Goal: Task Accomplishment & Management: Use online tool/utility

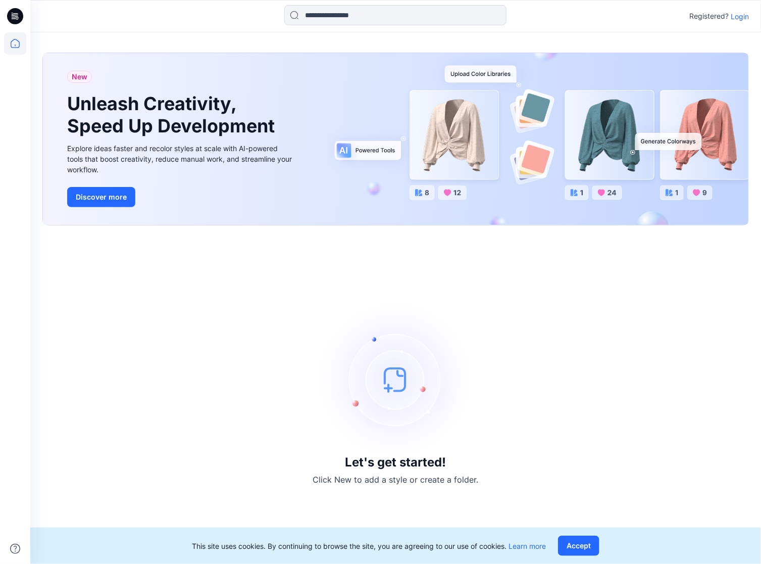
click at [743, 13] on p "Login" at bounding box center [740, 16] width 18 height 11
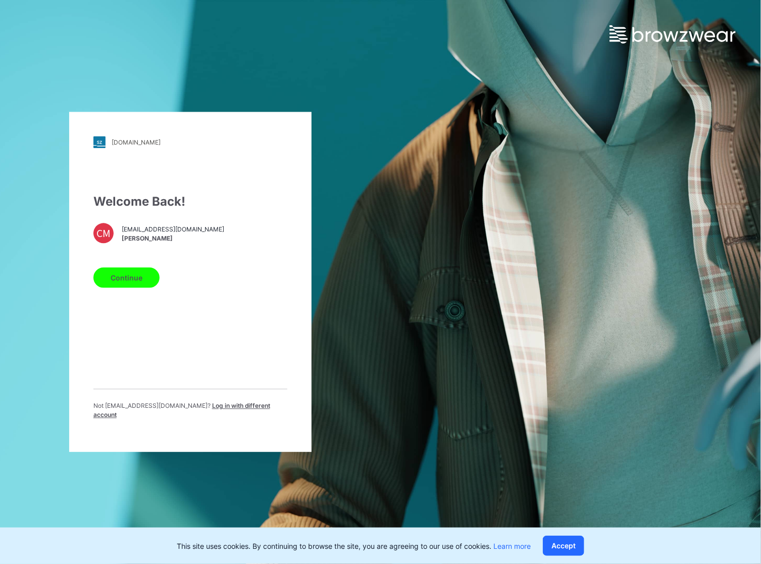
click at [125, 288] on button "Continue" at bounding box center [126, 278] width 66 height 20
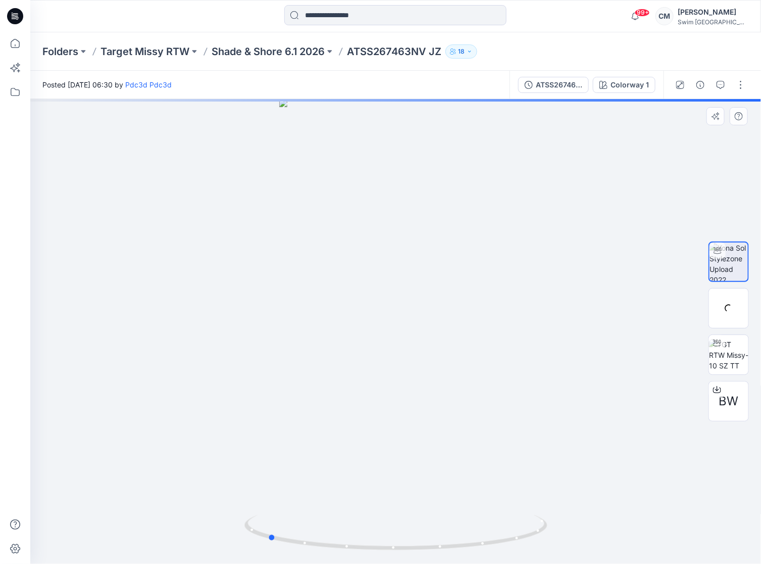
drag, startPoint x: 474, startPoint y: 400, endPoint x: 649, endPoint y: 361, distance: 179.0
click at [649, 361] on div at bounding box center [395, 331] width 731 height 465
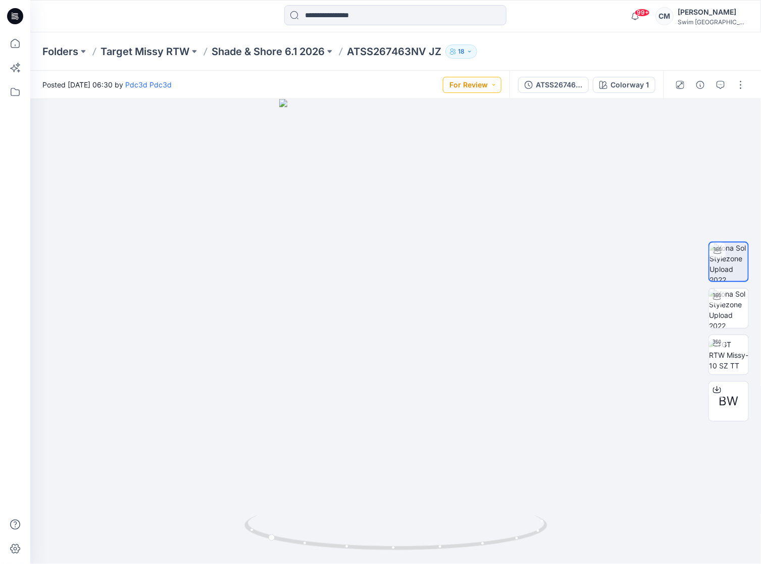
click at [474, 89] on button "For Review" at bounding box center [472, 85] width 59 height 16
click at [477, 194] on div "Resubmit" at bounding box center [458, 199] width 75 height 14
drag, startPoint x: 360, startPoint y: 156, endPoint x: 481, endPoint y: 155, distance: 120.7
click at [481, 155] on div at bounding box center [395, 331] width 731 height 465
click at [287, 58] on p "Shade & Shore 6.1 2026" at bounding box center [268, 51] width 113 height 14
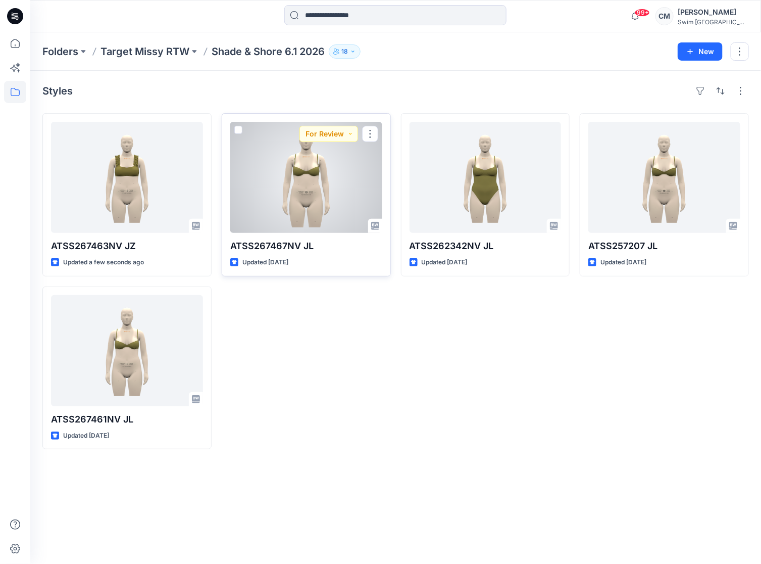
click at [297, 218] on div at bounding box center [306, 177] width 152 height 111
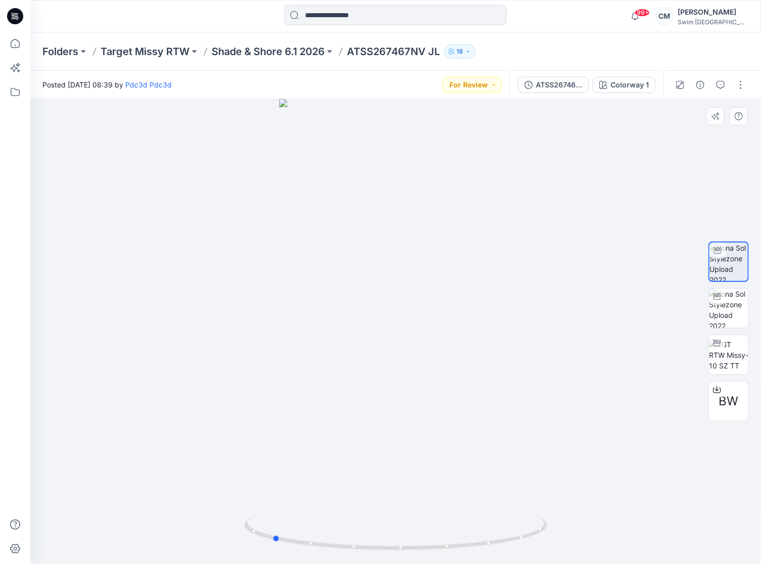
drag, startPoint x: 444, startPoint y: 361, endPoint x: 624, endPoint y: 338, distance: 181.7
click at [624, 338] on div at bounding box center [395, 331] width 731 height 465
drag, startPoint x: 330, startPoint y: 373, endPoint x: 458, endPoint y: 361, distance: 128.3
click at [459, 362] on div at bounding box center [395, 331] width 731 height 465
